Goal: Transaction & Acquisition: Book appointment/travel/reservation

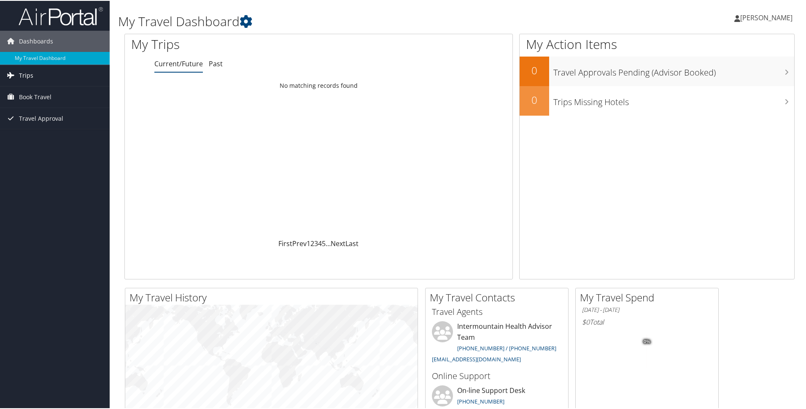
click at [31, 73] on span "Trips" at bounding box center [26, 74] width 14 height 21
click at [49, 141] on span "Book Travel" at bounding box center [35, 133] width 32 height 21
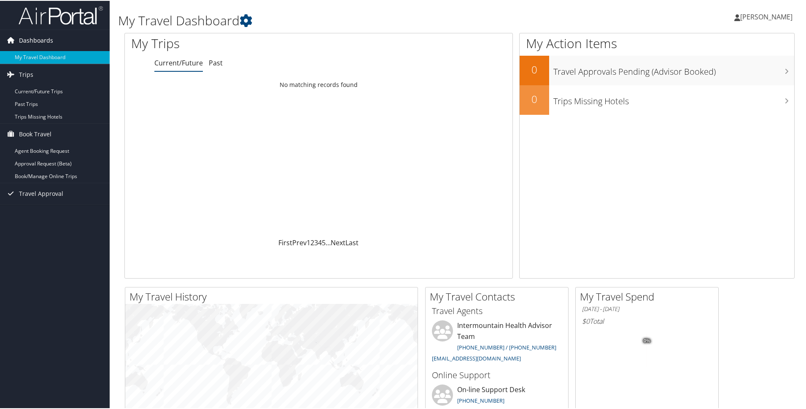
scroll to position [3, 0]
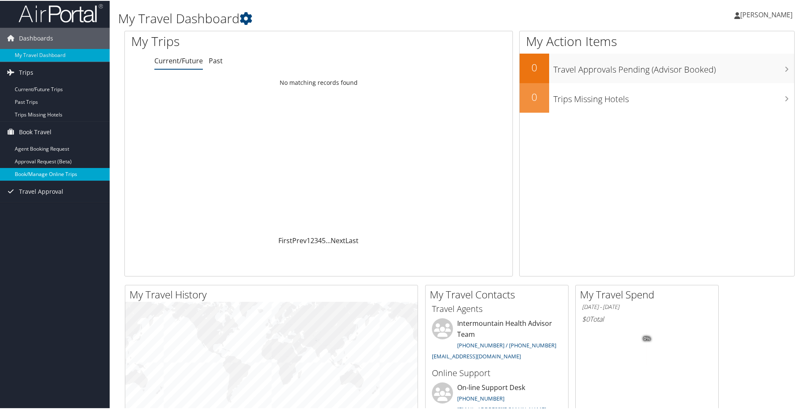
click at [75, 175] on link "Book/Manage Online Trips" at bounding box center [55, 173] width 110 height 13
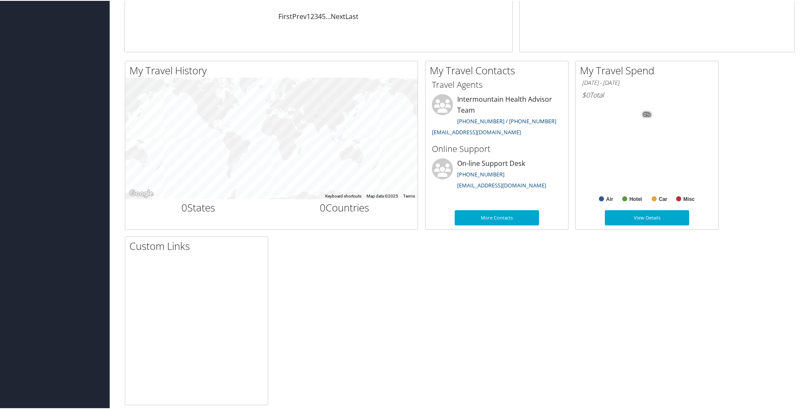
scroll to position [237, 0]
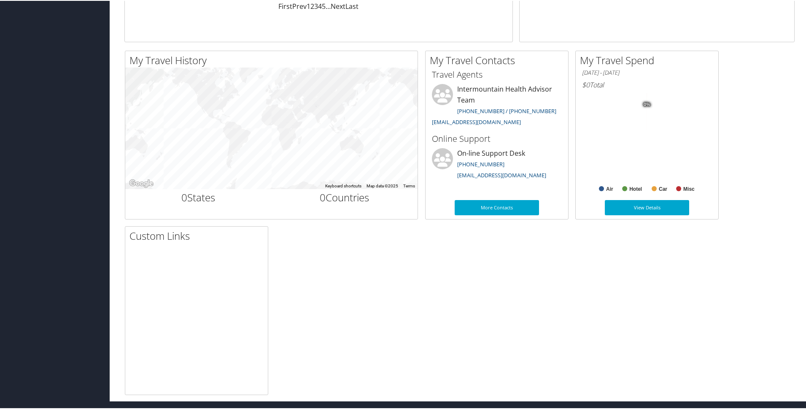
click at [649, 104] on tspan "0%" at bounding box center [647, 103] width 7 height 5
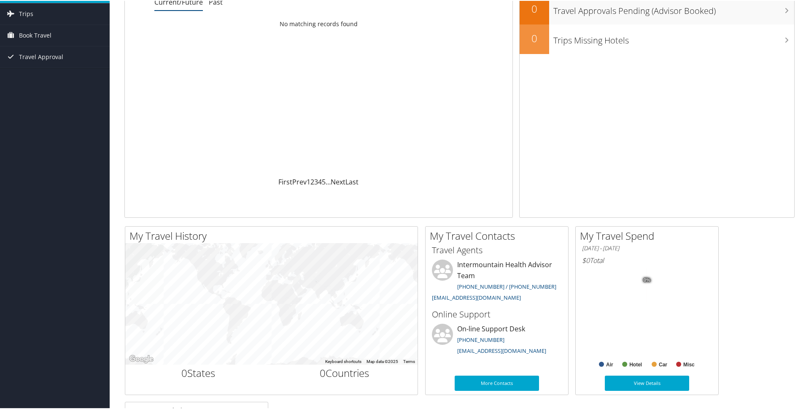
scroll to position [0, 0]
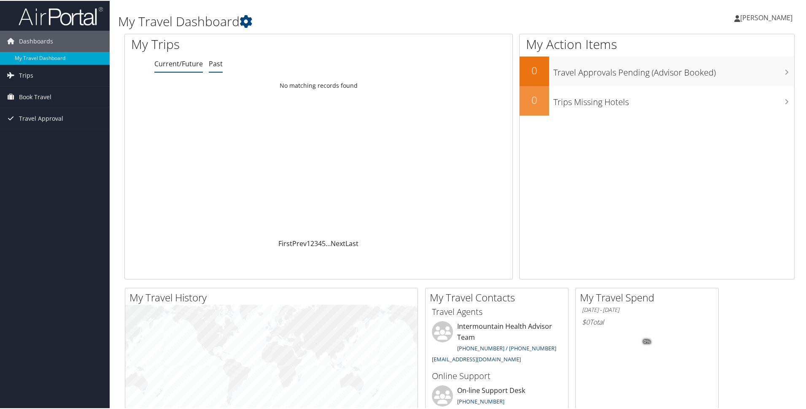
click at [213, 62] on link "Past" at bounding box center [216, 62] width 14 height 9
click at [179, 66] on link "Current/Future" at bounding box center [178, 62] width 49 height 9
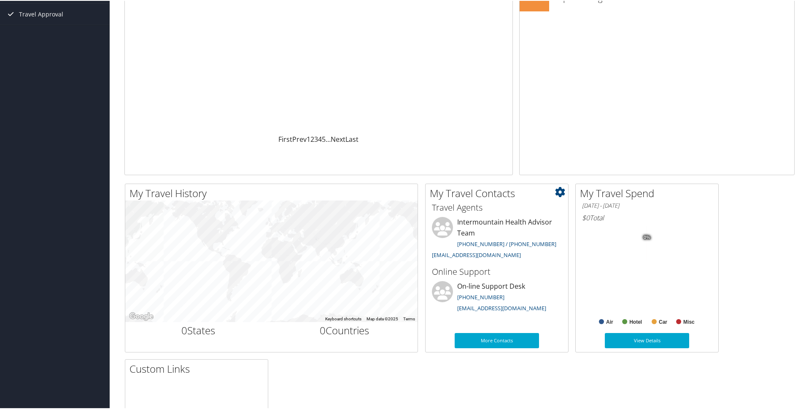
scroll to position [125, 0]
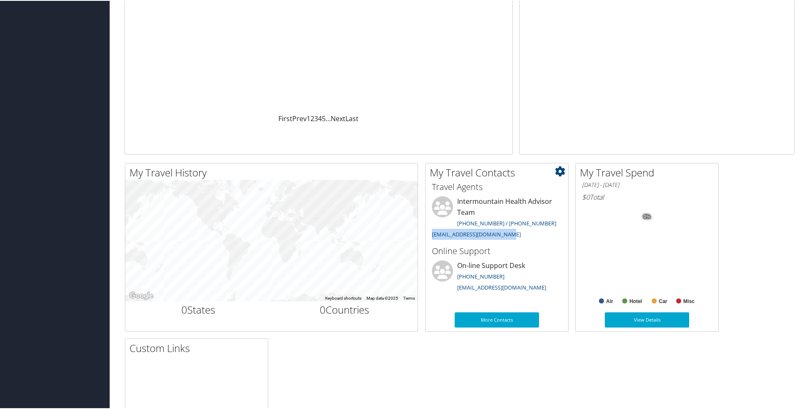
drag, startPoint x: 509, startPoint y: 237, endPoint x: 428, endPoint y: 236, distance: 80.6
click at [428, 237] on li "Intermountain Health Advisor Team [PHONE_NUMBER] / [PHONE_NUMBER] [EMAIL_ADDRES…" at bounding box center [497, 217] width 138 height 45
copy link "[EMAIL_ADDRESS][DOMAIN_NAME]"
